Goal: Task Accomplishment & Management: Use online tool/utility

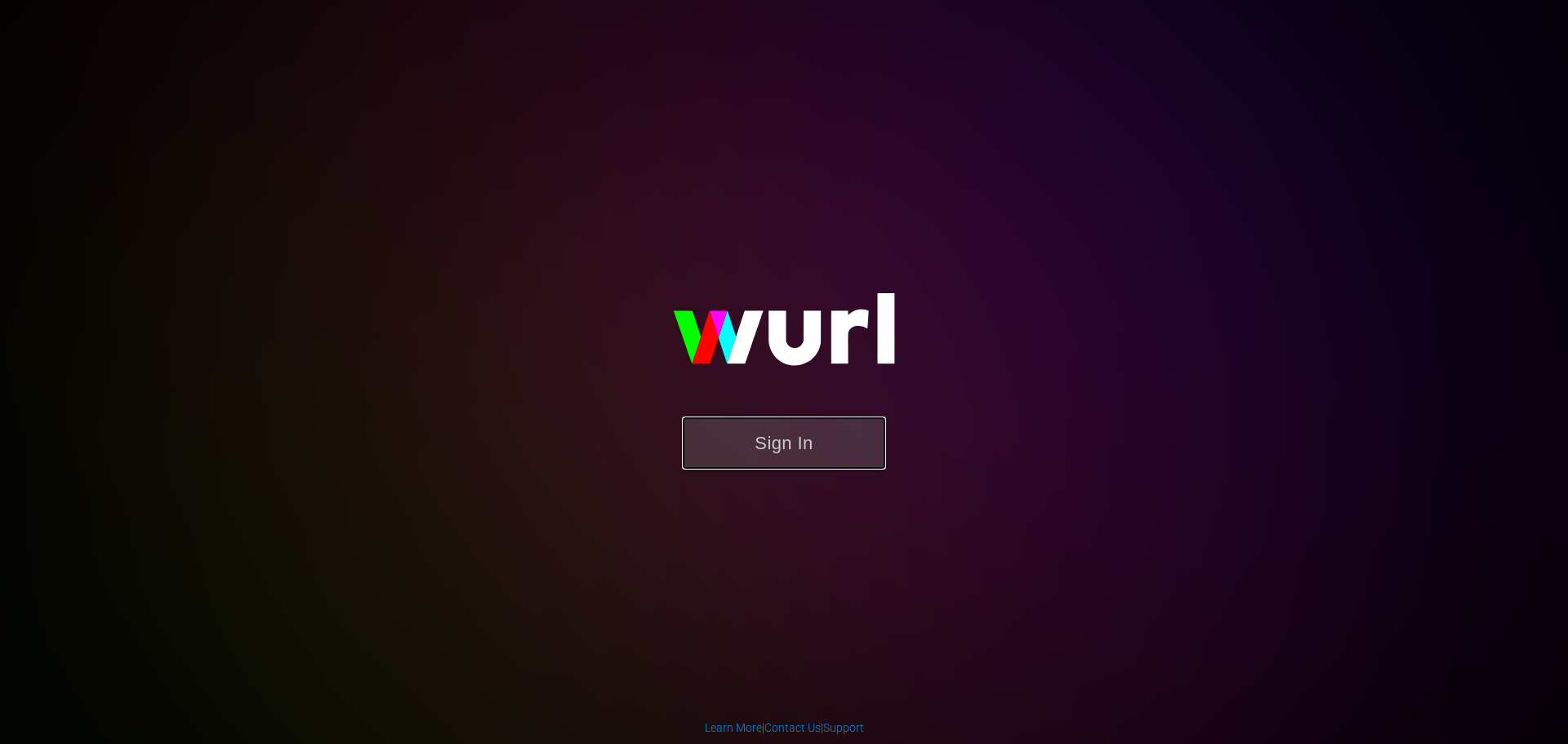
click at [805, 447] on button "Sign In" at bounding box center [784, 443] width 204 height 53
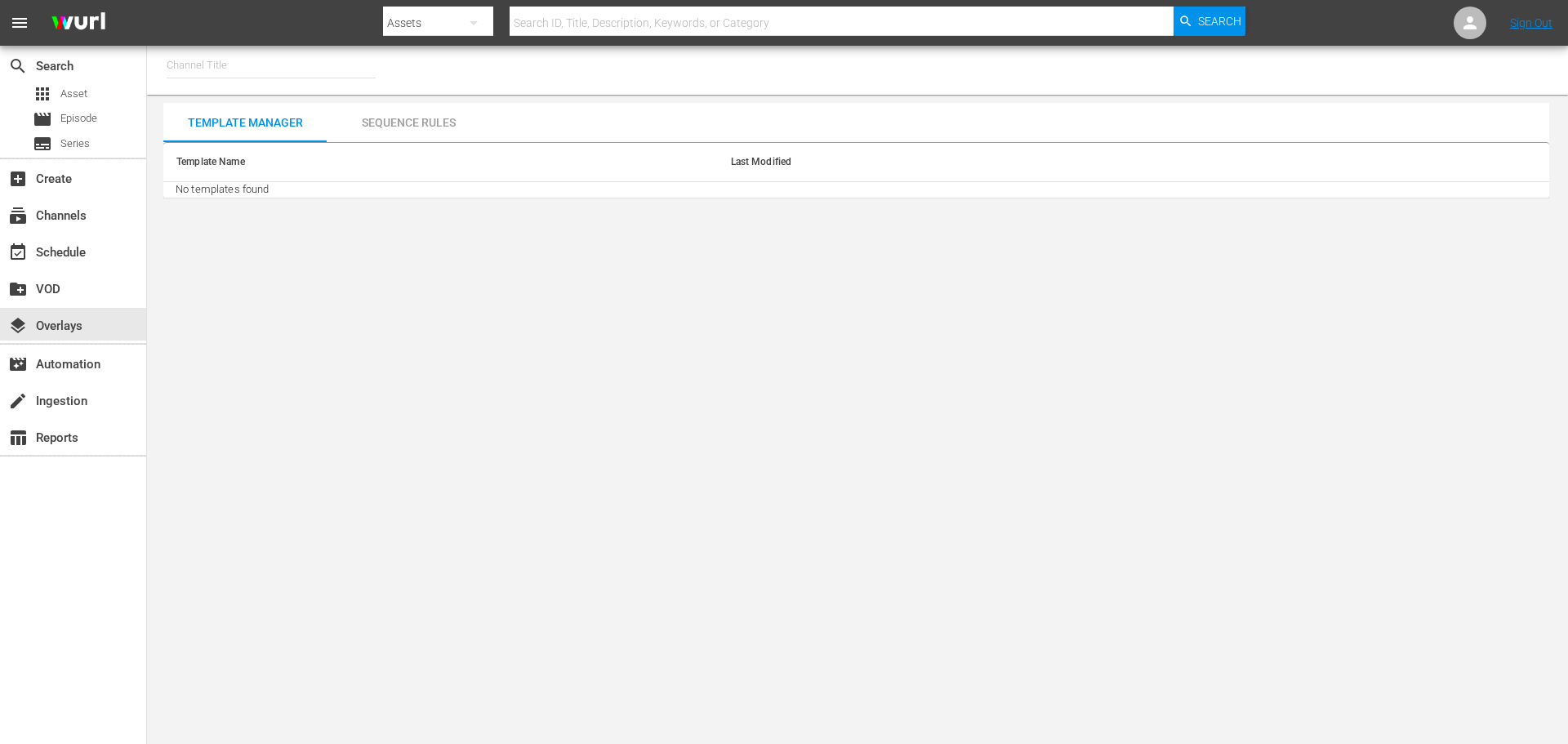
click at [205, 69] on input "text" at bounding box center [271, 65] width 209 height 39
click at [196, 124] on div "Template Manager" at bounding box center [245, 123] width 163 height 39
click at [199, 68] on input "lob" at bounding box center [271, 65] width 209 height 39
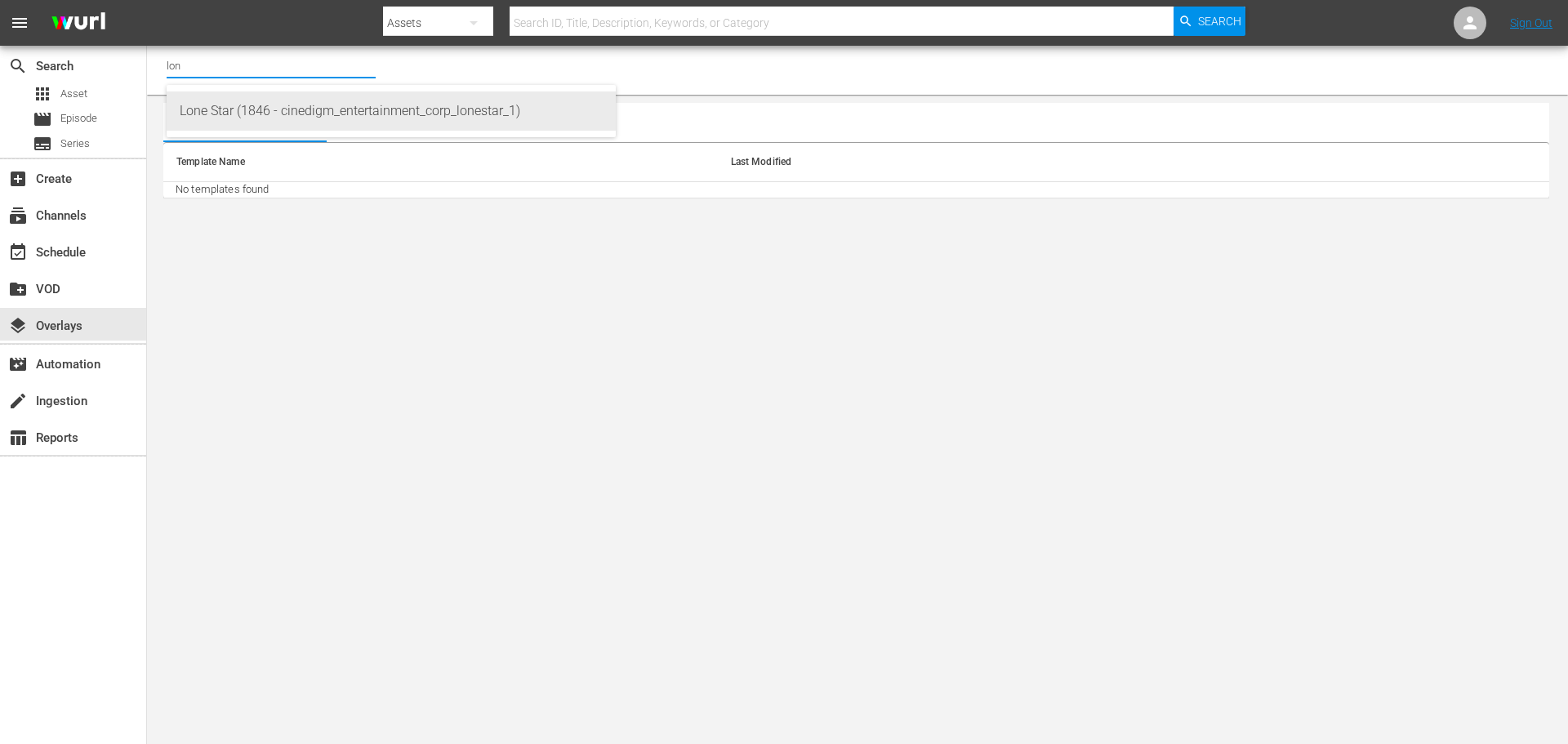
click at [215, 106] on div "Lone Star (1846 - cinedigm_entertainment_corp_lonestar_1)" at bounding box center [391, 111] width 423 height 39
type input "Lone Star (1846 - cinedigm_entertainment_corp_lonestar_1)"
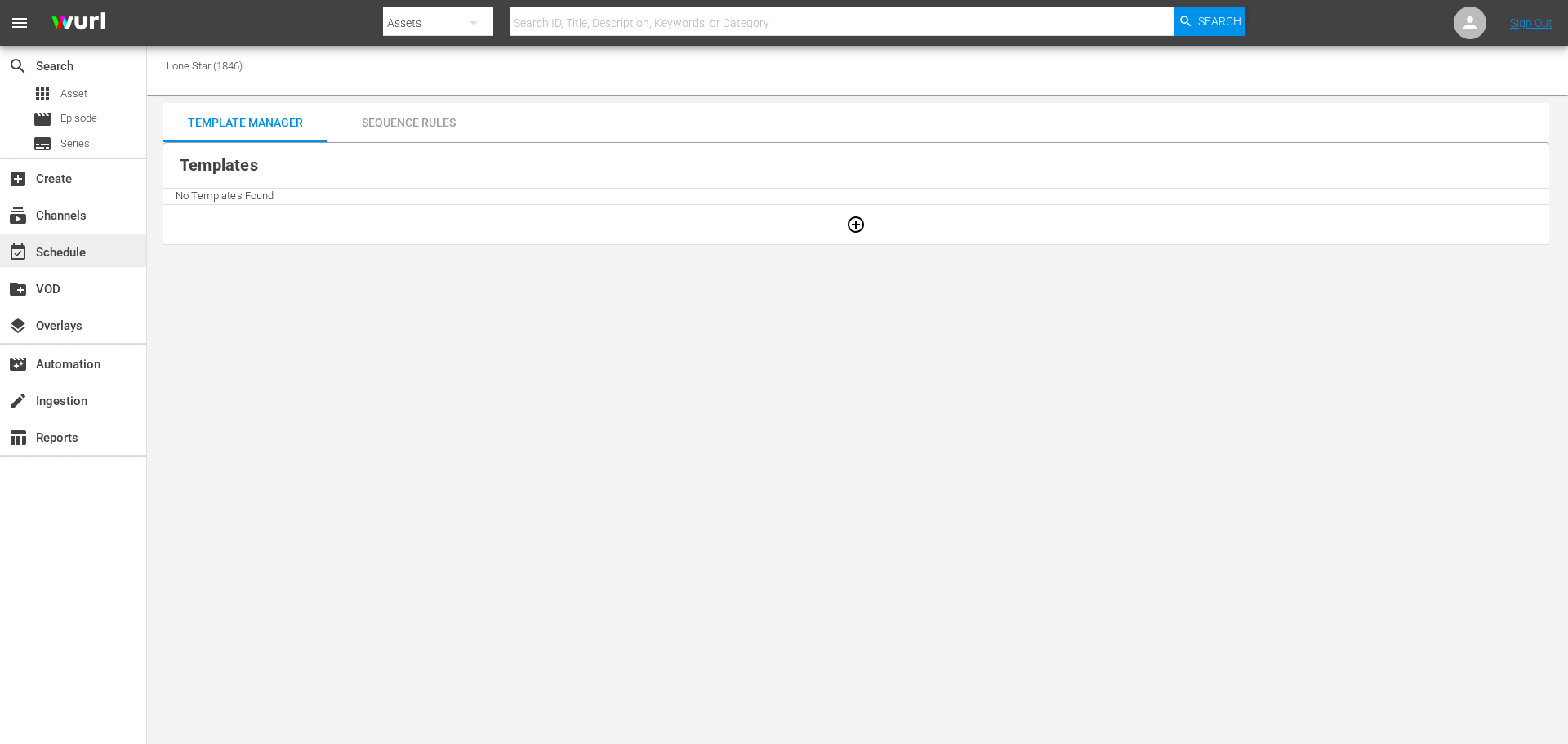
click at [83, 252] on div "event_available Schedule" at bounding box center [46, 250] width 91 height 14
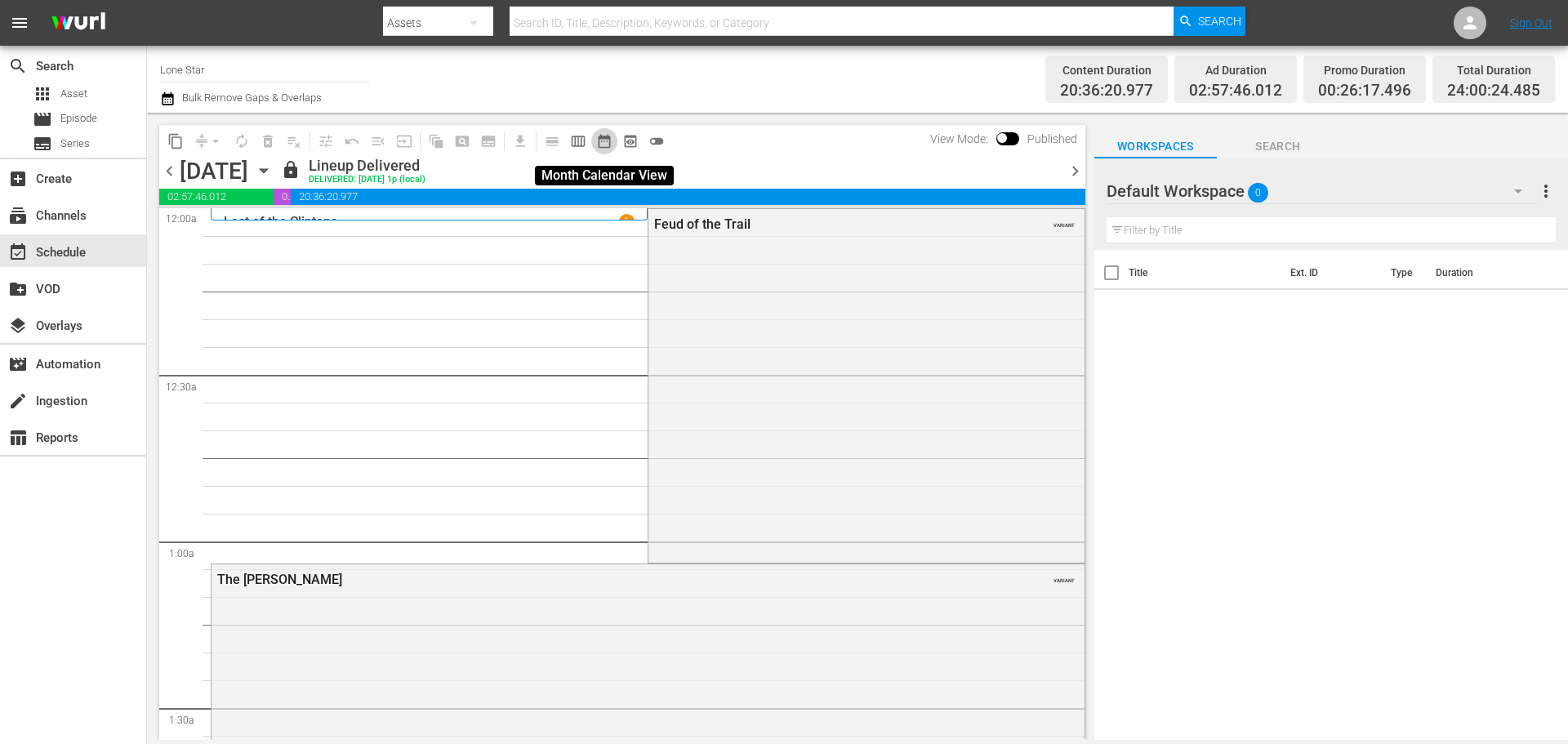
click at [606, 133] on span "date_range_outlined" at bounding box center [604, 141] width 16 height 16
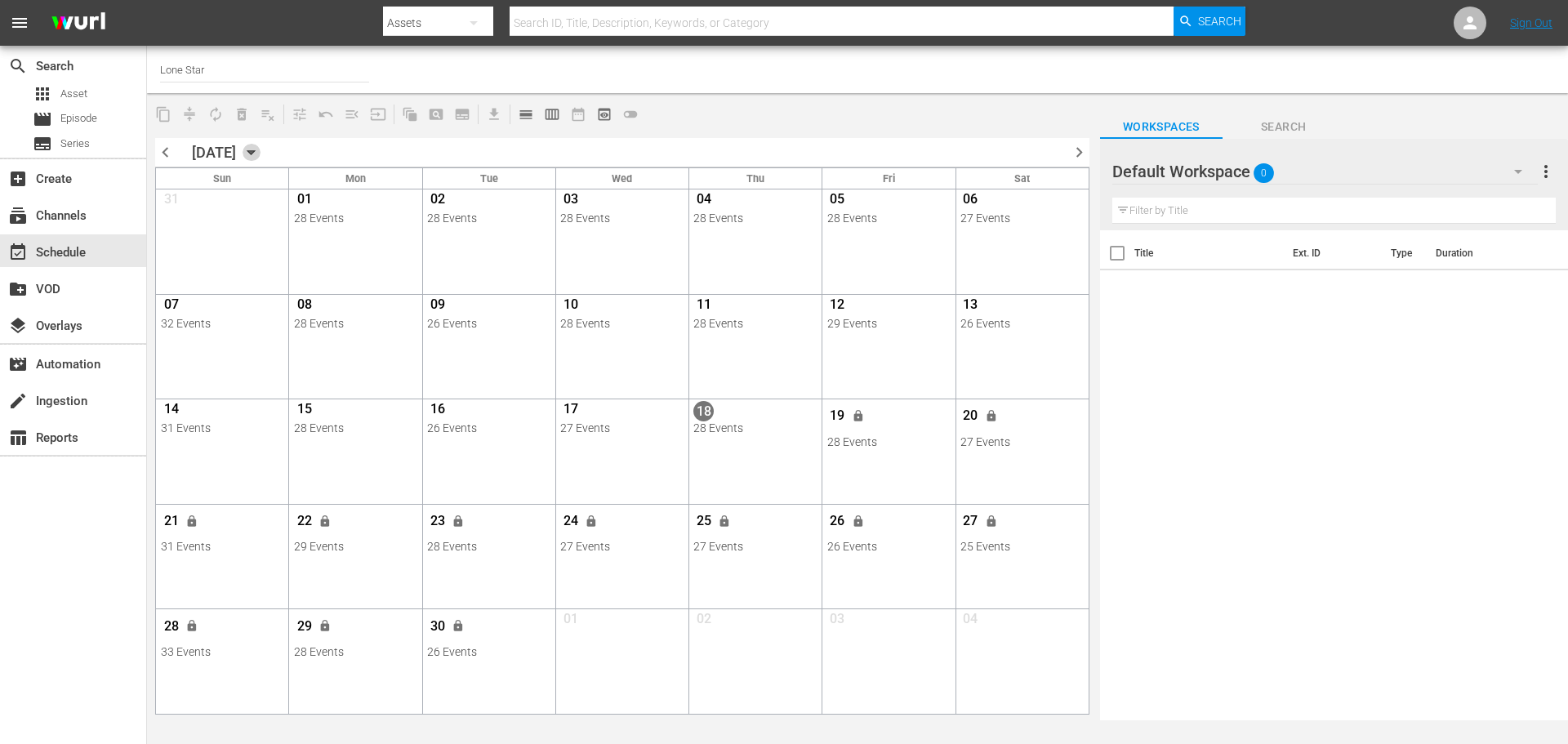
click at [261, 157] on icon "button" at bounding box center [252, 152] width 18 height 18
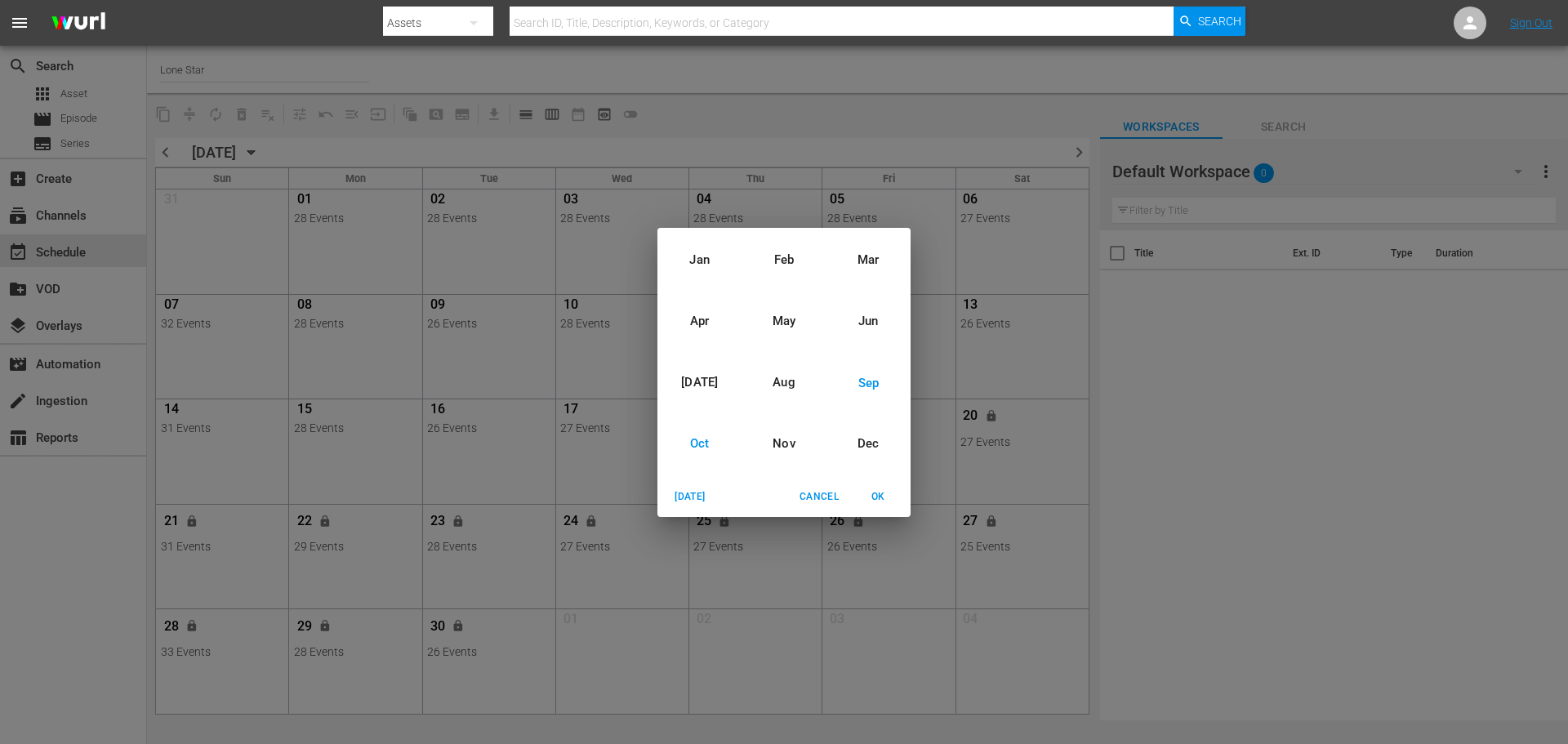
click at [695, 452] on div "Oct" at bounding box center [699, 444] width 84 height 61
click at [876, 503] on span "OK" at bounding box center [878, 497] width 39 height 17
